Goal: Find specific page/section: Find specific page/section

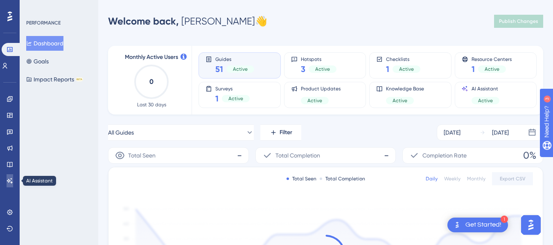
click at [13, 179] on link at bounding box center [10, 180] width 7 height 13
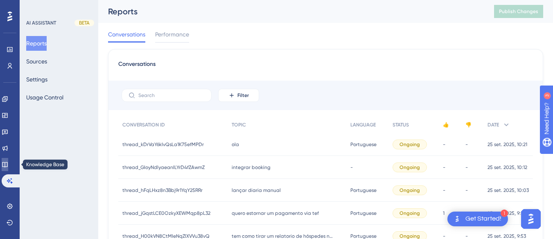
click at [7, 166] on icon at bounding box center [4, 164] width 5 height 5
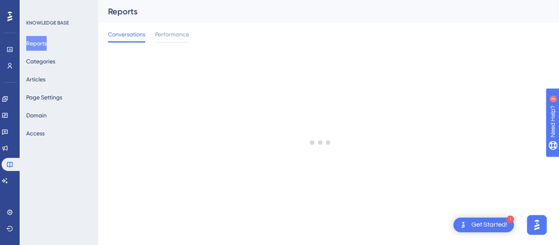
click at [56, 81] on div "Reports Categories Articles Page Settings Domain Access" at bounding box center [59, 88] width 66 height 105
click at [43, 81] on button "Articles" at bounding box center [35, 79] width 19 height 15
